Goal: Information Seeking & Learning: Learn about a topic

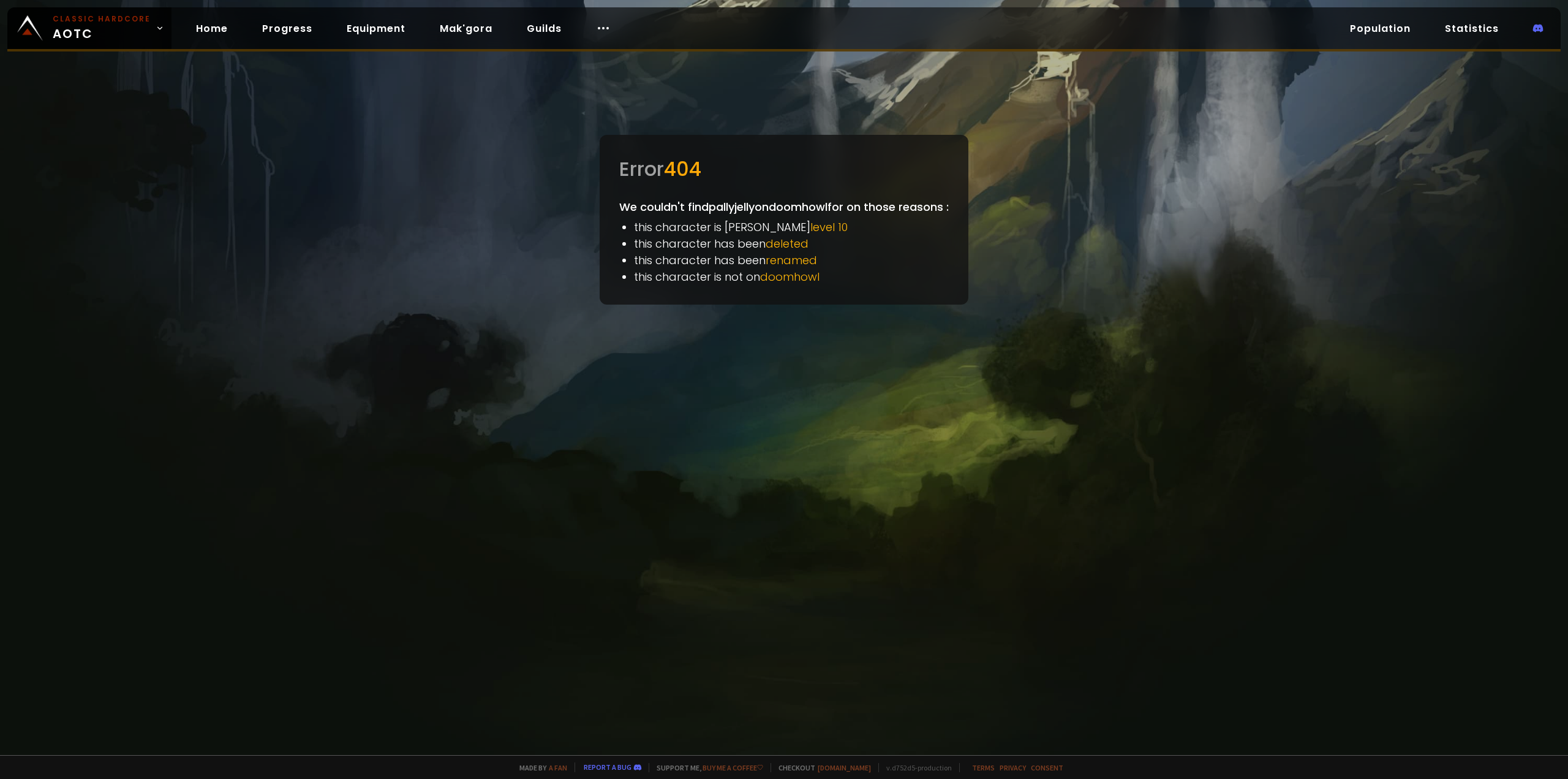
click at [1062, 311] on div at bounding box center [784, 390] width 1568 height 779
click at [784, 259] on span "renamed" at bounding box center [791, 260] width 51 height 16
click at [132, 34] on span "Classic Hardcore AOTC" at bounding box center [101, 28] width 98 height 30
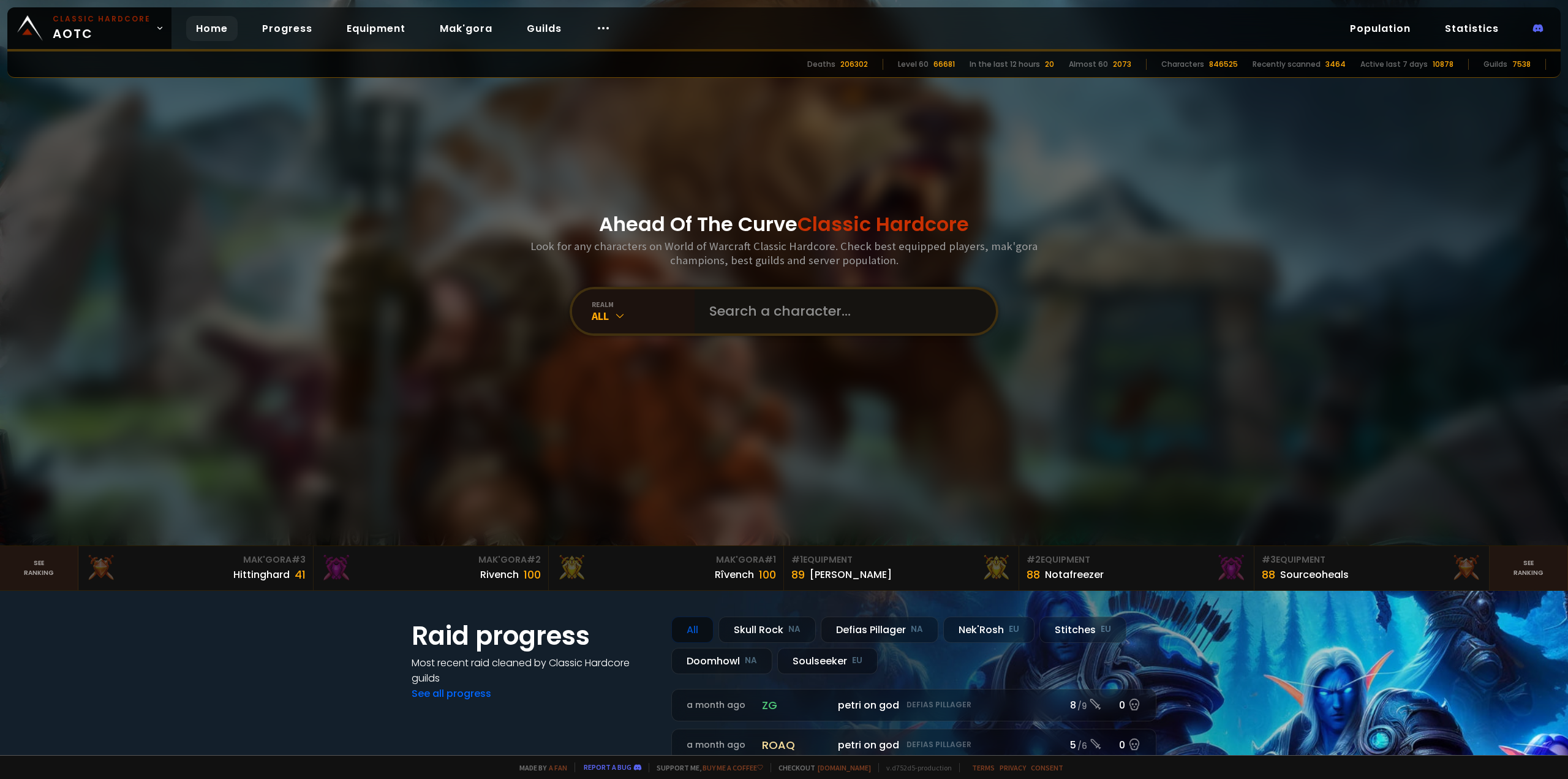
click at [789, 309] on input "text" at bounding box center [841, 311] width 279 height 44
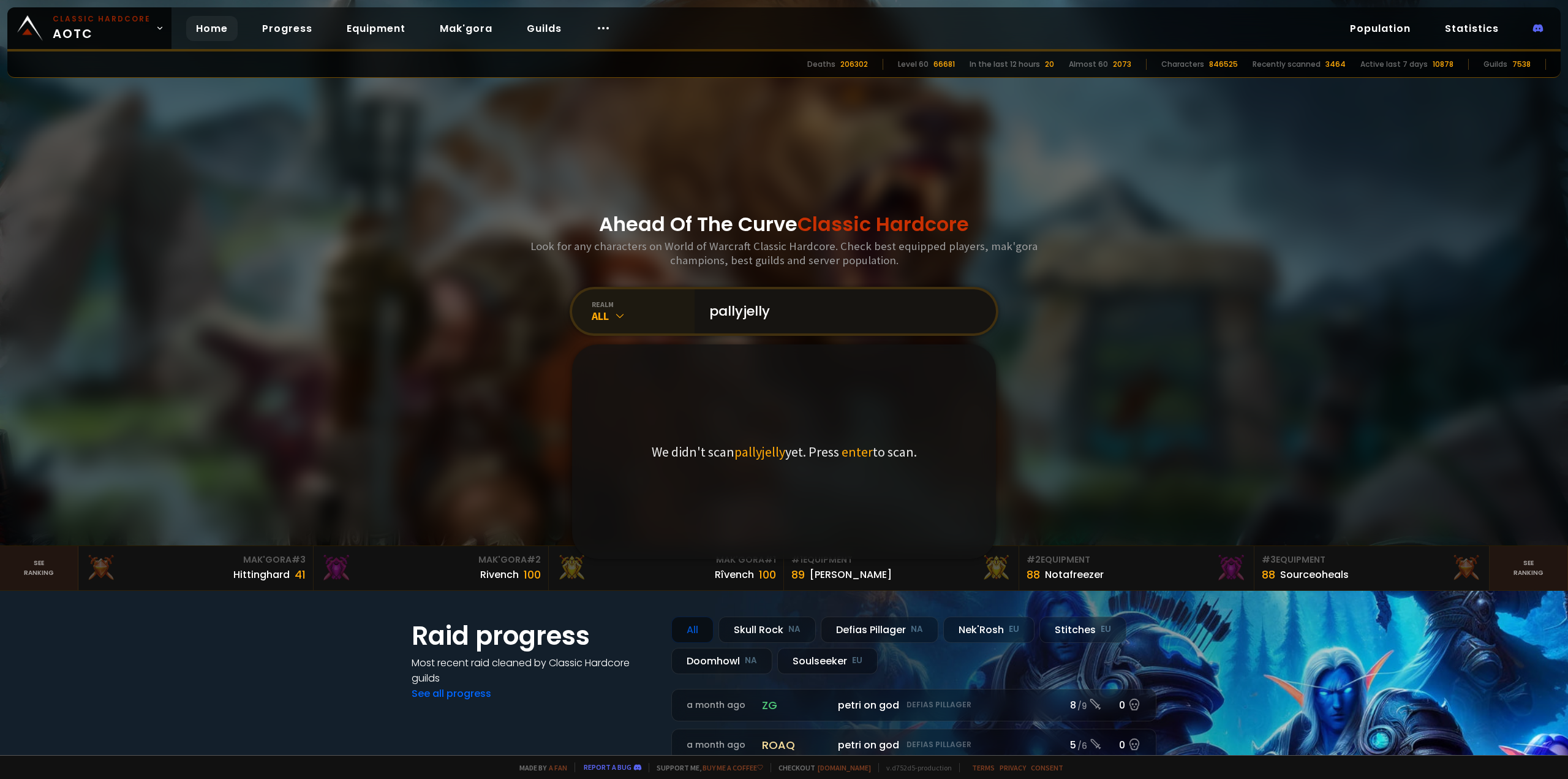
type input "pallyjelly"
click at [614, 320] on icon at bounding box center [620, 316] width 12 height 12
click at [627, 316] on div "All" at bounding box center [643, 316] width 103 height 14
click at [646, 502] on span "NA" at bounding box center [651, 505] width 10 height 11
click at [858, 456] on span "enter" at bounding box center [857, 451] width 31 height 17
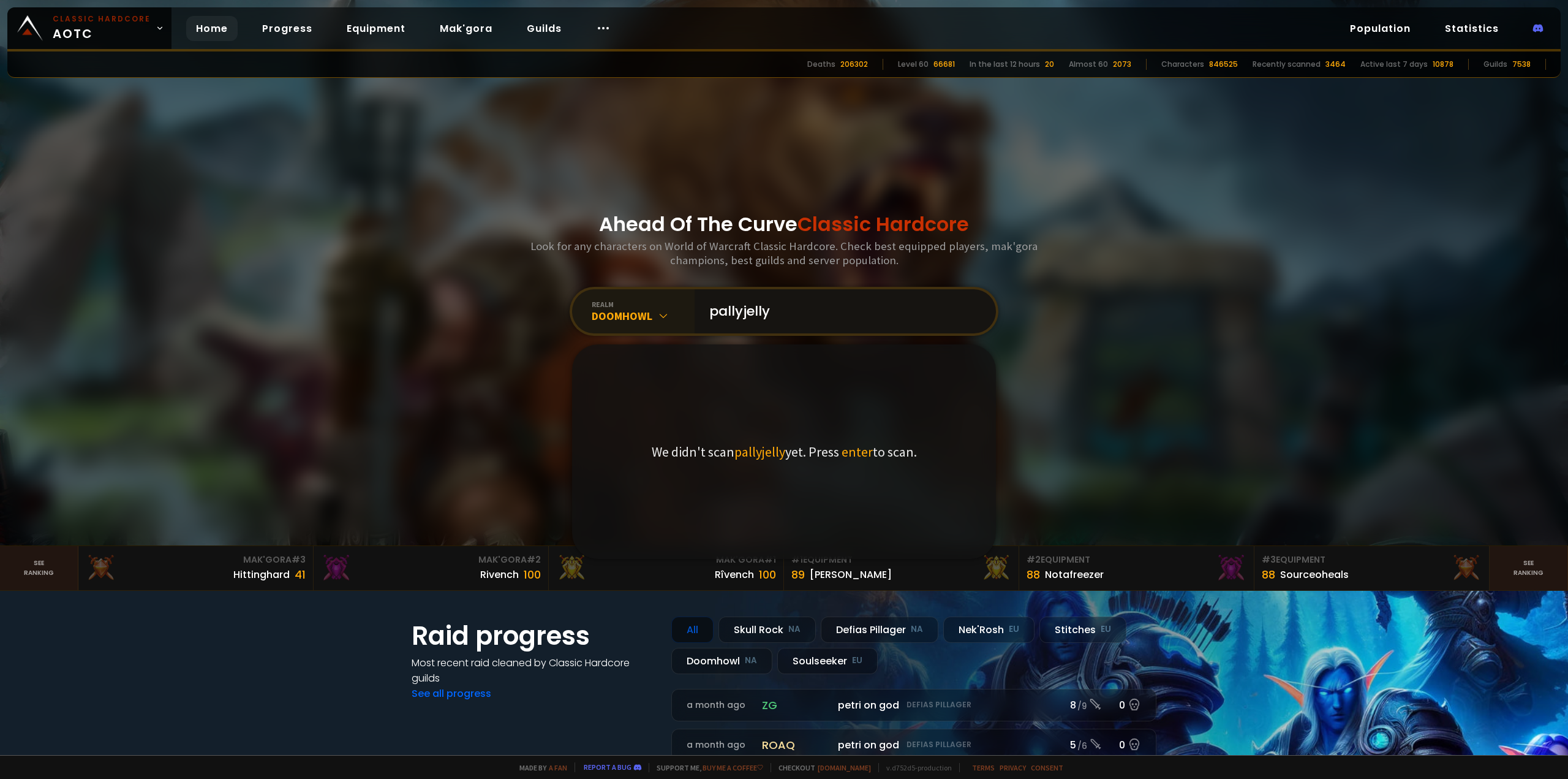
click at [848, 298] on input "pallyjelly" at bounding box center [841, 311] width 279 height 44
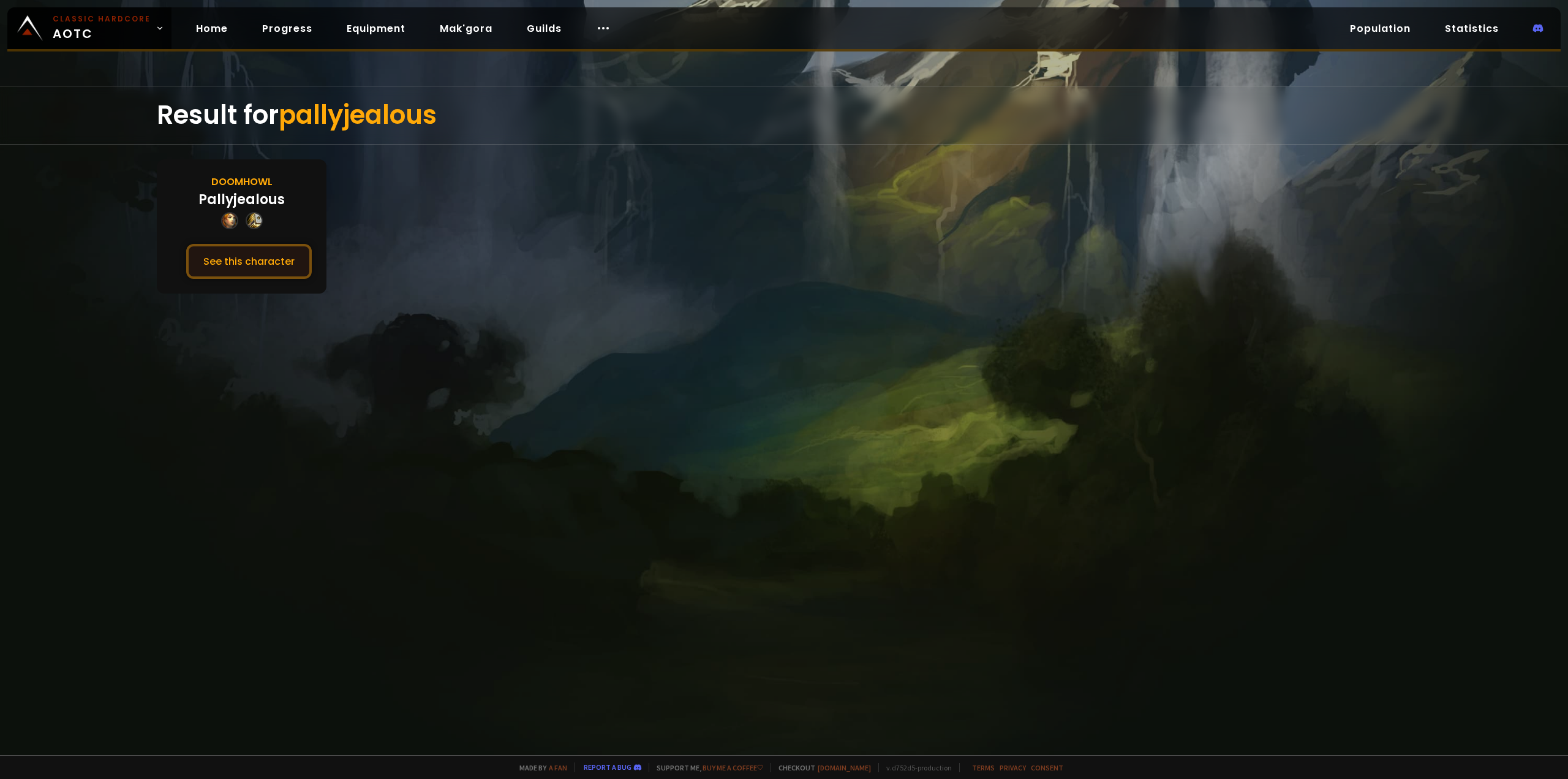
click at [241, 259] on button "See this character" at bounding box center [249, 261] width 125 height 35
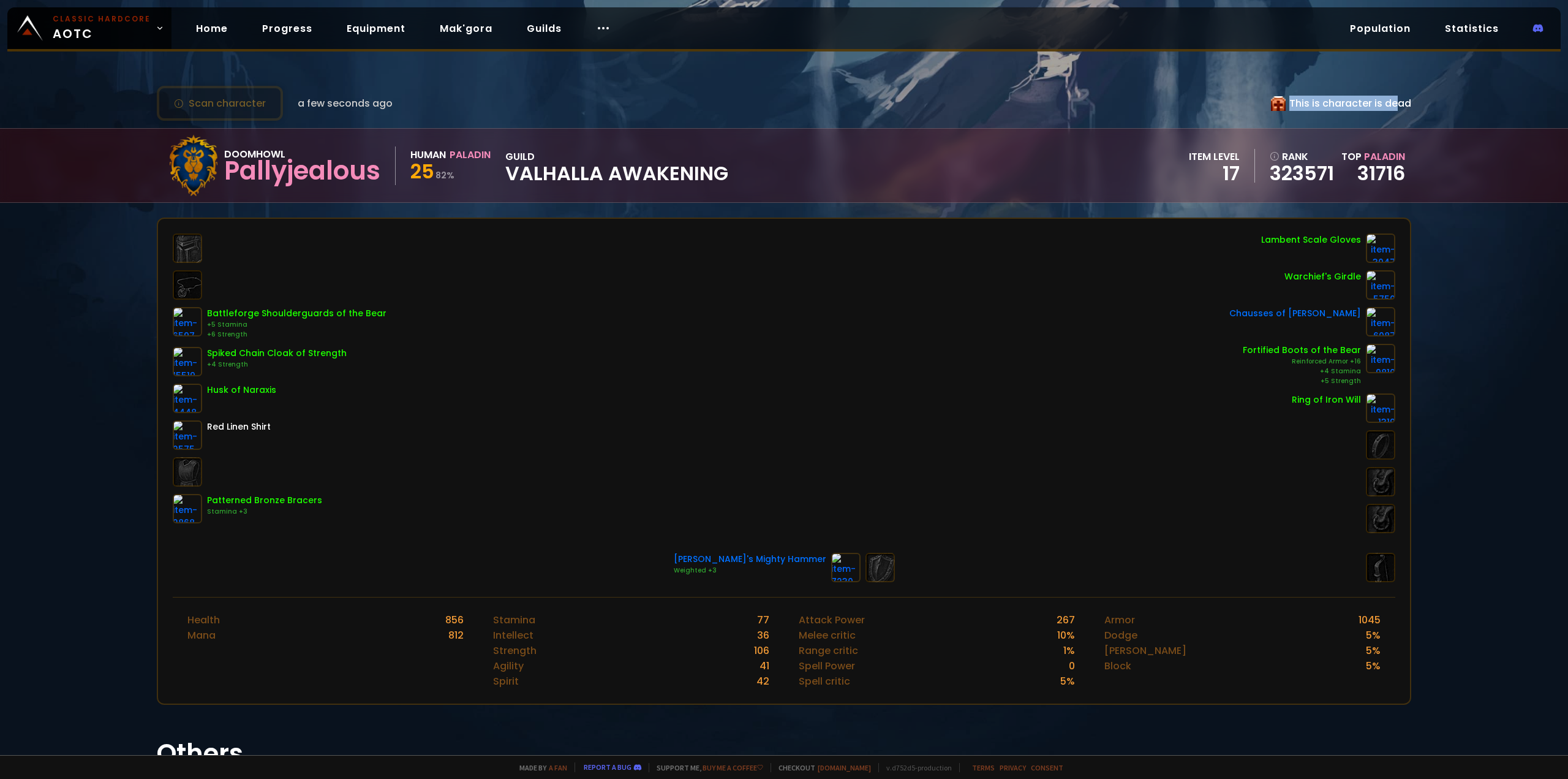
drag, startPoint x: 1264, startPoint y: 106, endPoint x: 1380, endPoint y: 105, distance: 116.0
click at [1380, 105] on div "Scan character a few seconds ago This is character is dead" at bounding box center [783, 103] width 1254 height 35
drag, startPoint x: 508, startPoint y: 58, endPoint x: 519, endPoint y: 47, distance: 15.6
click at [509, 59] on div "Scan character a few seconds ago This is character is dead Doomhowl Pallyjealou…" at bounding box center [784, 377] width 1568 height 755
click at [533, 28] on link "Guilds" at bounding box center [544, 28] width 55 height 25
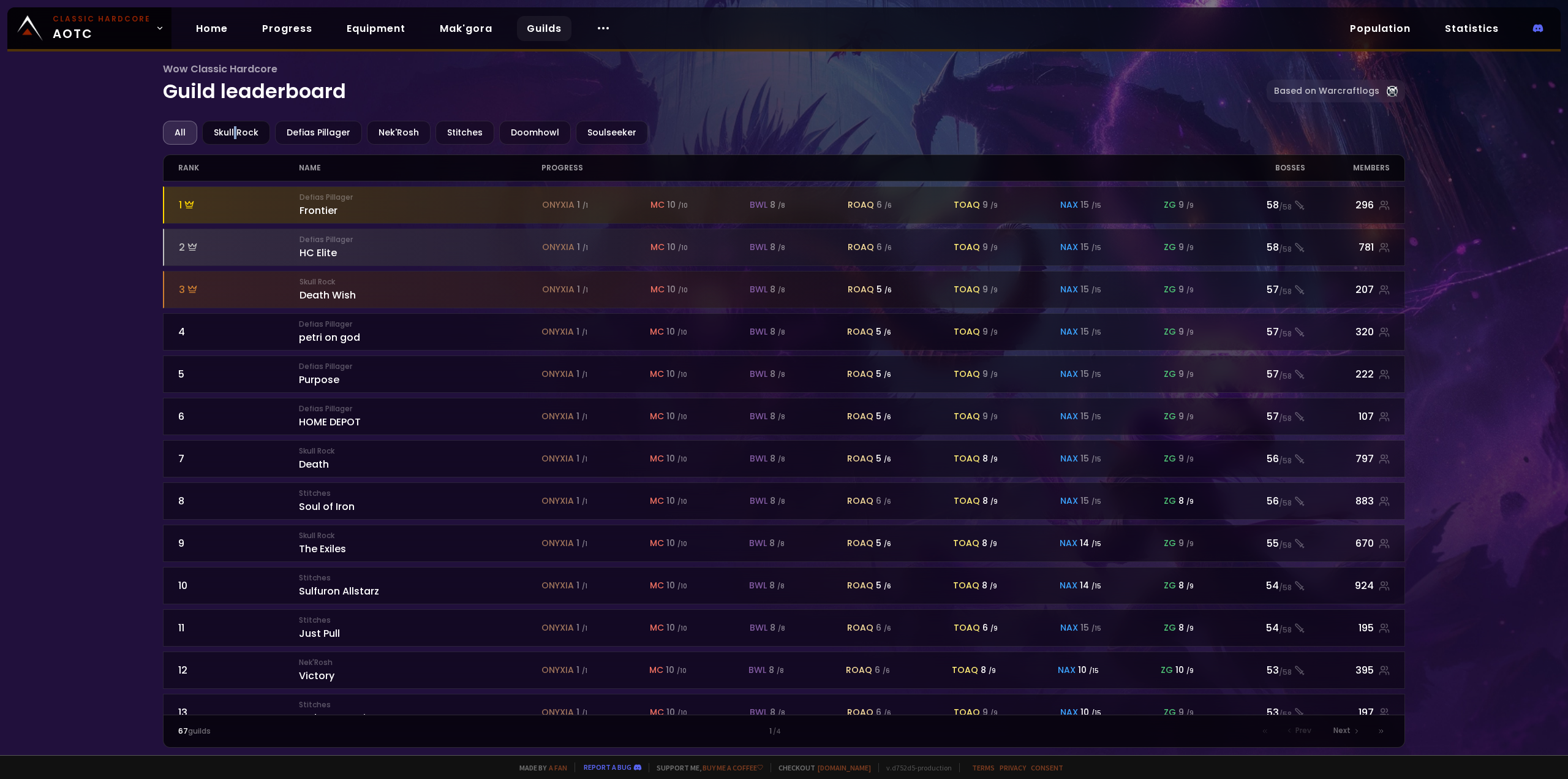
click at [234, 126] on div "Skull Rock" at bounding box center [236, 132] width 68 height 24
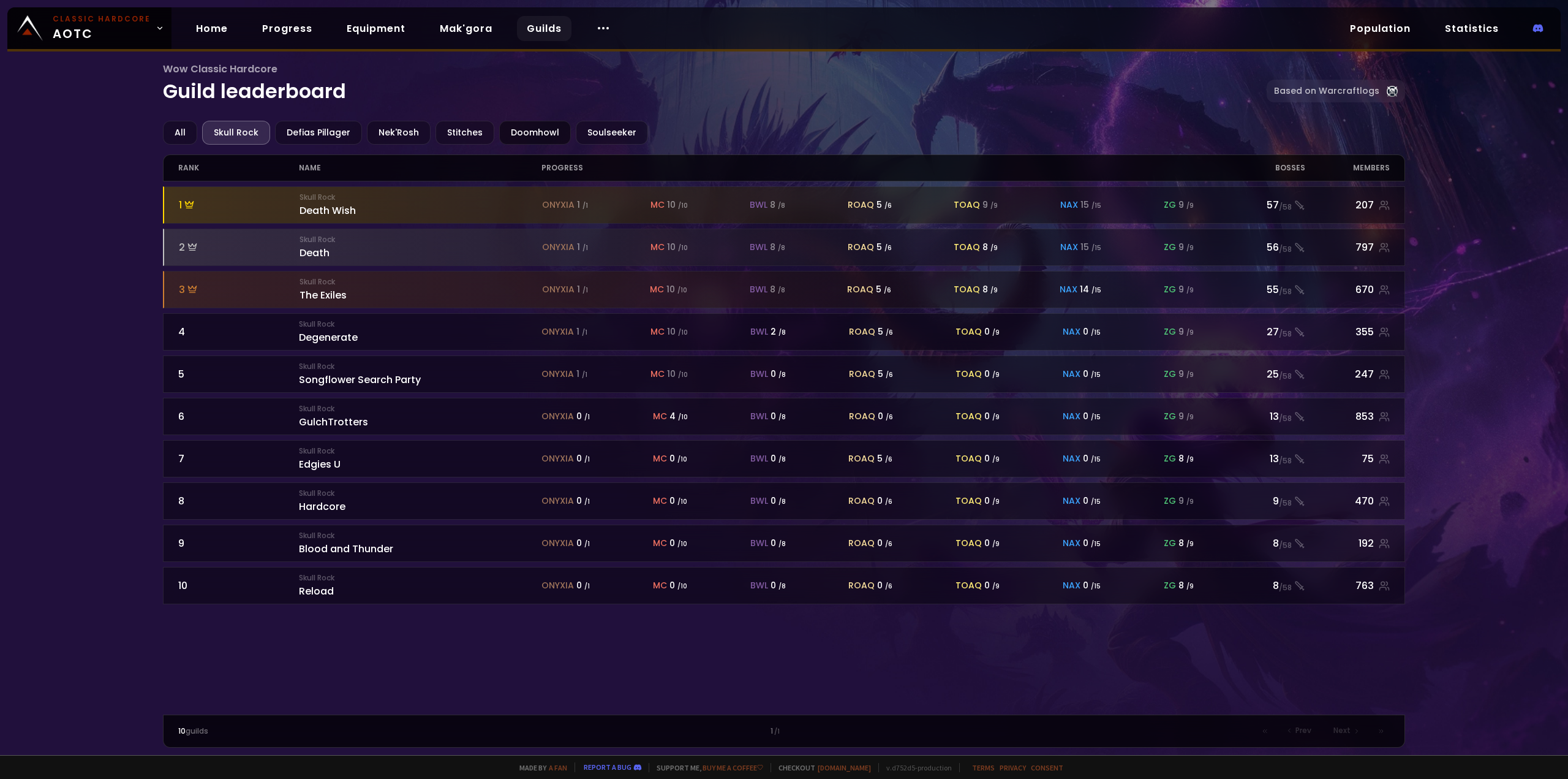
click at [532, 129] on div "Doomhowl" at bounding box center [535, 132] width 72 height 24
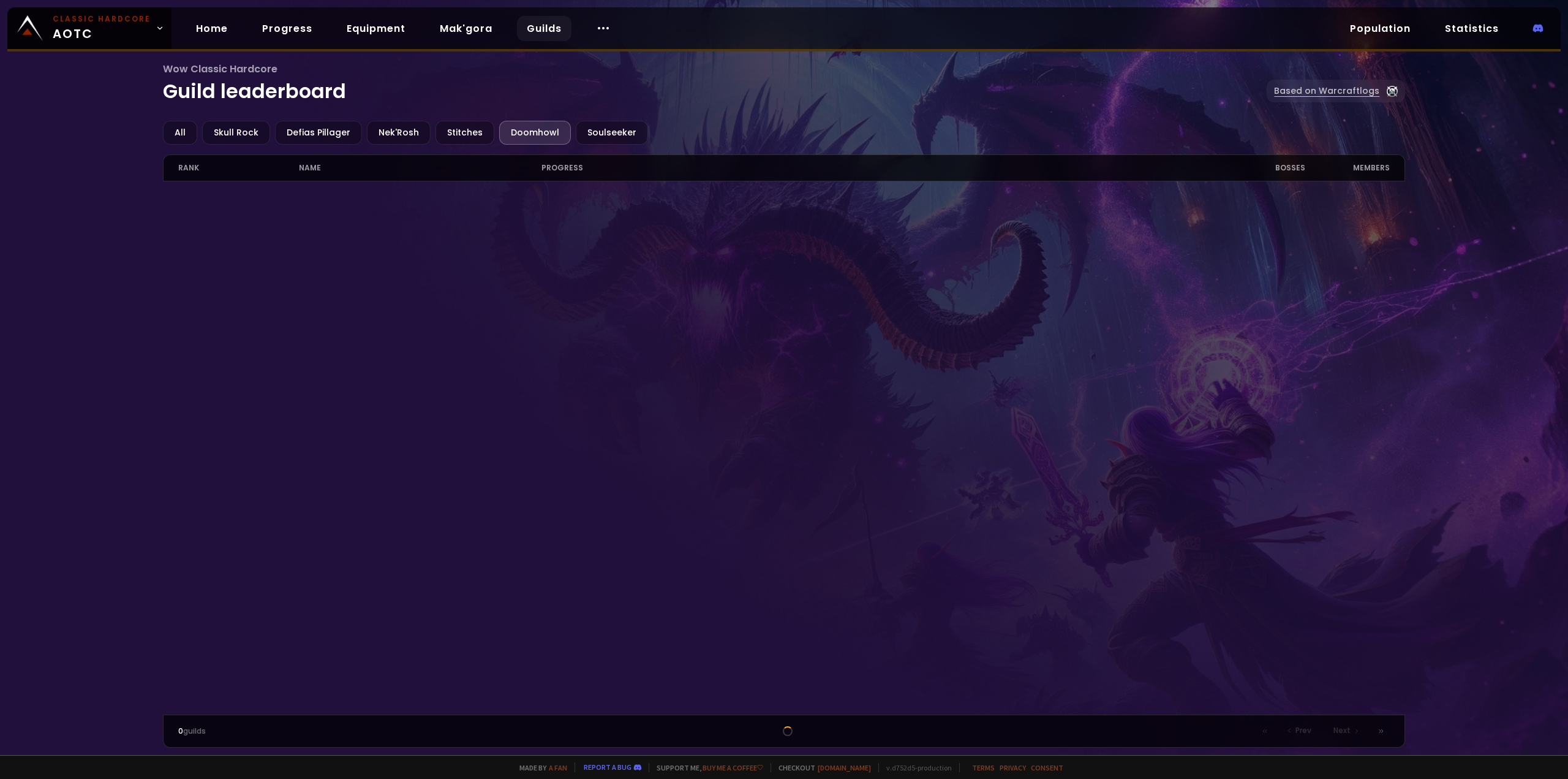
click at [1326, 95] on link "Based on Warcraftlogs" at bounding box center [1336, 91] width 138 height 23
